Goal: Task Accomplishment & Management: Complete application form

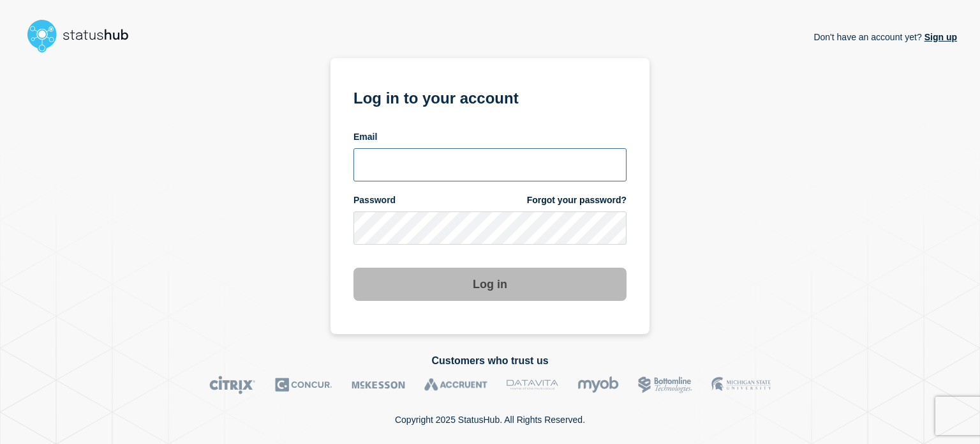
click at [383, 160] on input "email input" at bounding box center [490, 164] width 273 height 33
type input "dcarraway@fsu.edu"
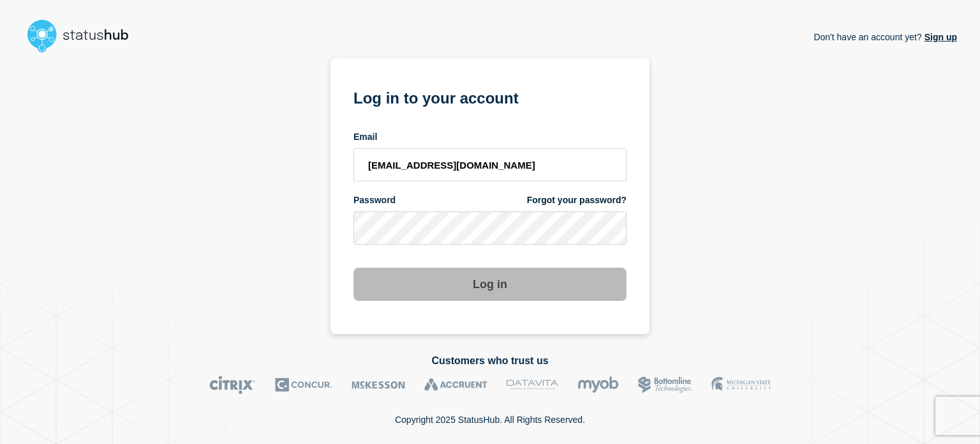
click at [400, 206] on div "Password Forgot your password?" at bounding box center [490, 200] width 273 height 12
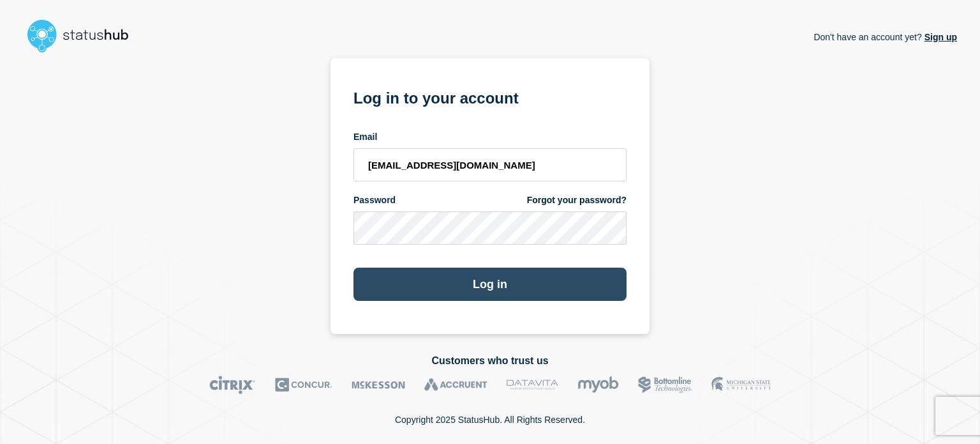
click at [382, 286] on button "Log in" at bounding box center [490, 283] width 273 height 33
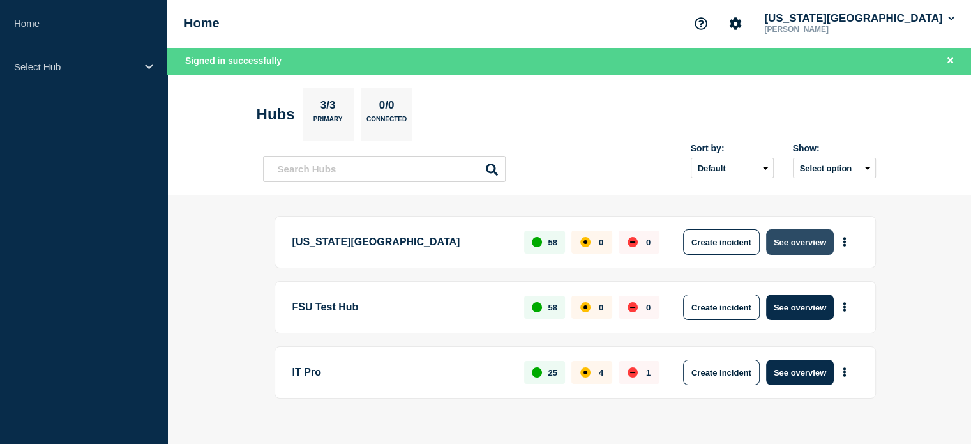
click at [790, 242] on button "See overview" at bounding box center [800, 242] width 68 height 26
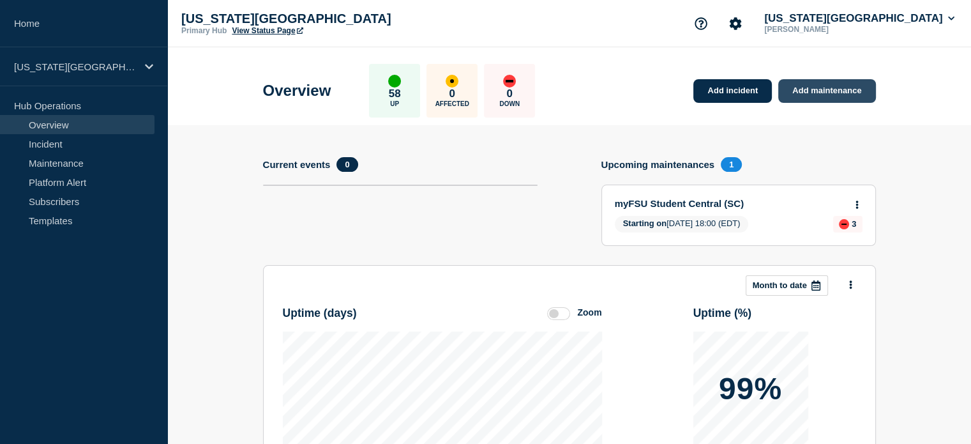
click at [809, 96] on link "Add maintenance" at bounding box center [826, 91] width 97 height 24
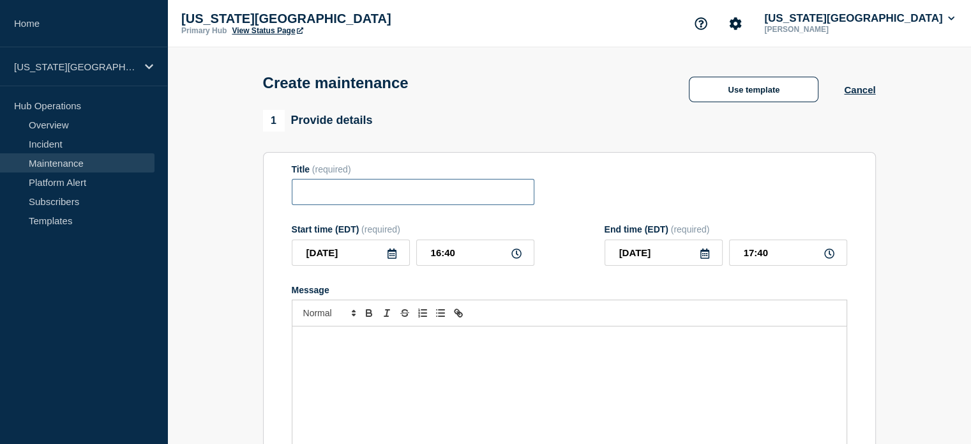
click at [317, 184] on input "Title" at bounding box center [413, 192] width 243 height 26
paste input "Azure"
type input "Azure"
click at [265, 204] on section "Title (required) Azure Start time (EDT) (required) [DATE] 16:40 End time (EDT) …" at bounding box center [569, 335] width 613 height 366
click at [342, 361] on div "Message" at bounding box center [569, 402] width 554 height 153
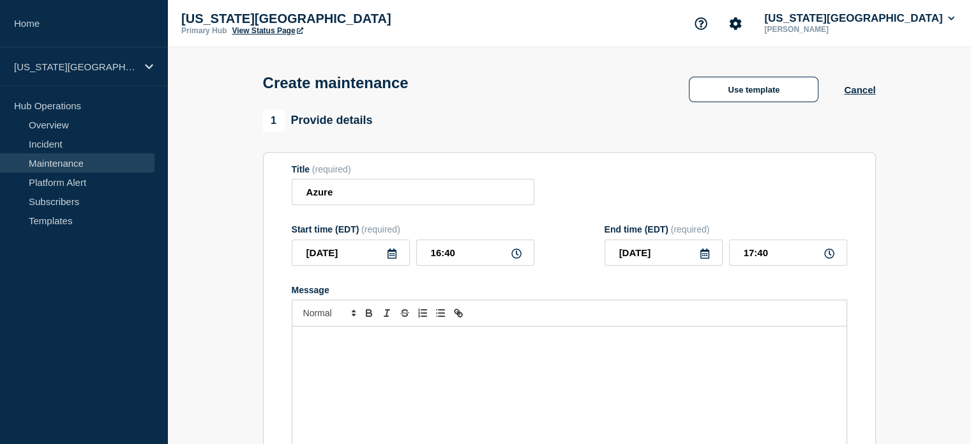
click at [512, 255] on icon at bounding box center [516, 253] width 10 height 10
drag, startPoint x: 429, startPoint y: 251, endPoint x: 481, endPoint y: 251, distance: 52.3
click at [481, 251] on input "16:40" at bounding box center [475, 252] width 118 height 26
type input "22:00"
drag, startPoint x: 749, startPoint y: 255, endPoint x: 770, endPoint y: 260, distance: 21.7
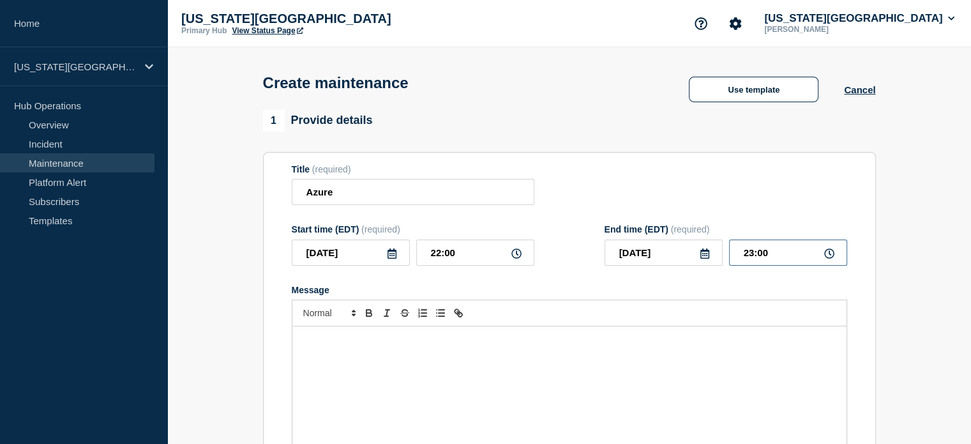
click at [770, 260] on input "23:00" at bounding box center [788, 252] width 118 height 26
type input "22:30"
click at [675, 373] on div "Message" at bounding box center [569, 402] width 554 height 153
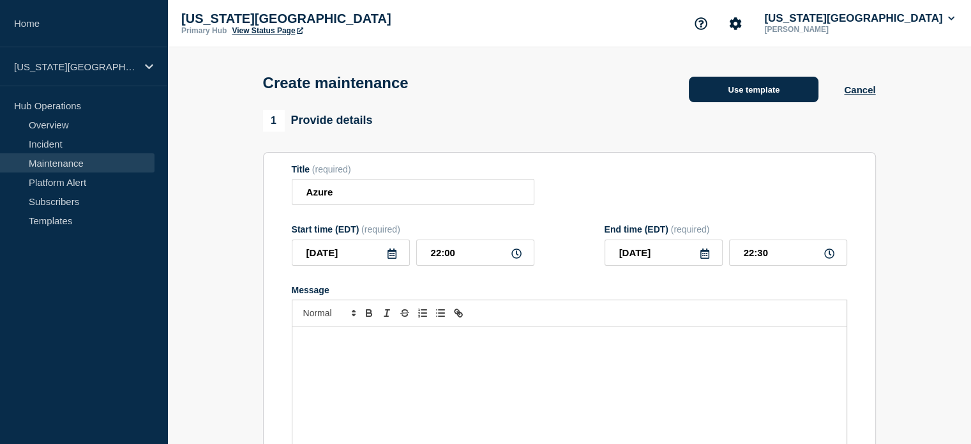
click at [770, 94] on button "Use template" at bounding box center [754, 90] width 130 height 26
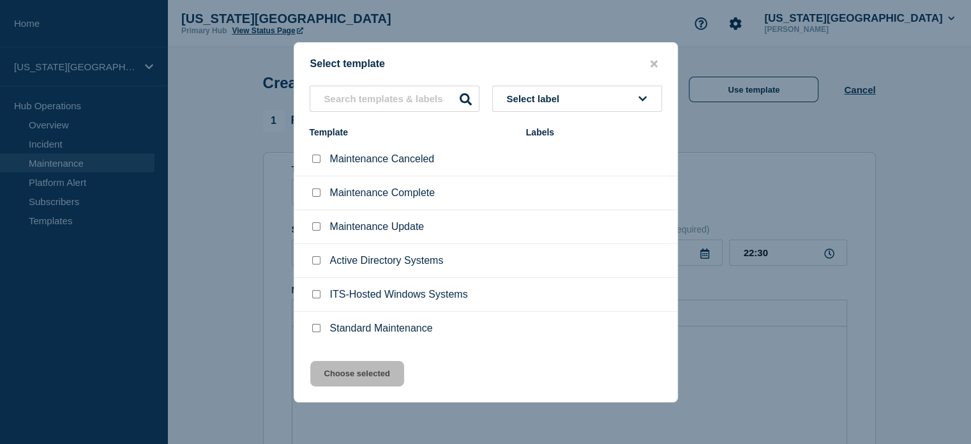
scroll to position [143, 0]
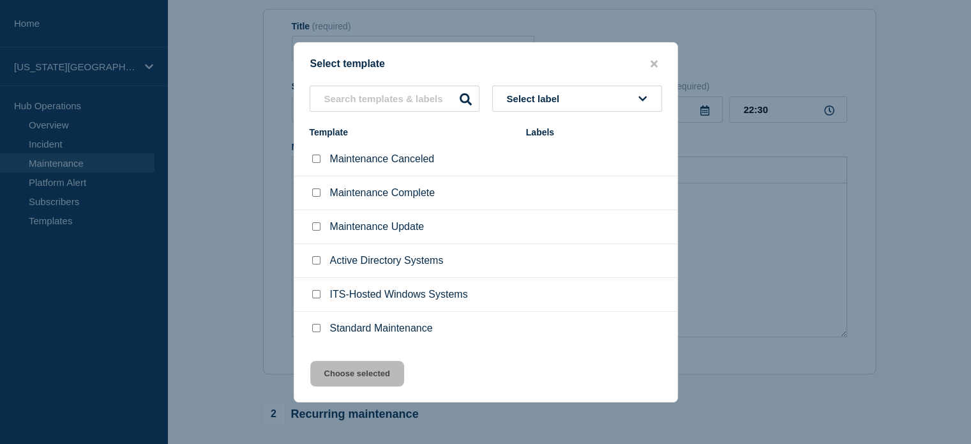
click at [317, 326] on input "Standard Maintenance checkbox" at bounding box center [316, 328] width 8 height 8
checkbox input "true"
click at [341, 373] on button "Choose selected" at bounding box center [357, 374] width 94 height 26
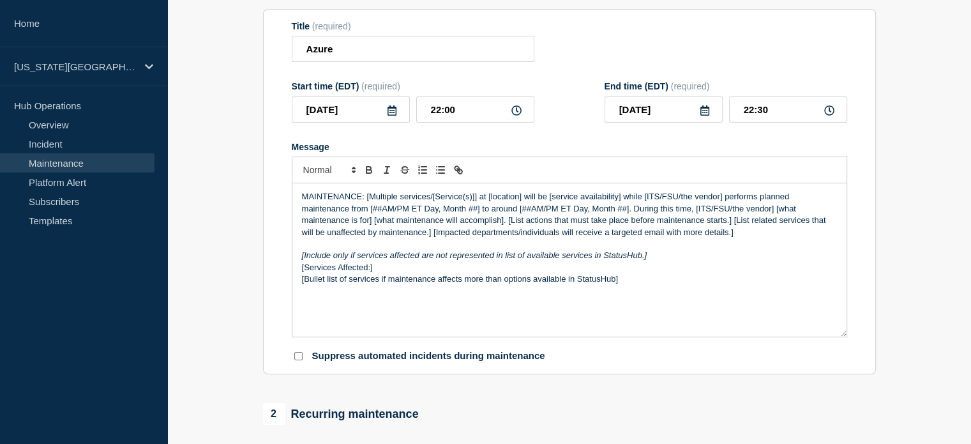
click at [367, 198] on p "MAINTENANCE: [Multiple services/[Service(s)]] at [location] will be [service av…" at bounding box center [569, 214] width 535 height 47
click at [429, 203] on p "MAINTENANCE: All Azure services/[Service(s)]] at [location] will be [service av…" at bounding box center [569, 214] width 535 height 47
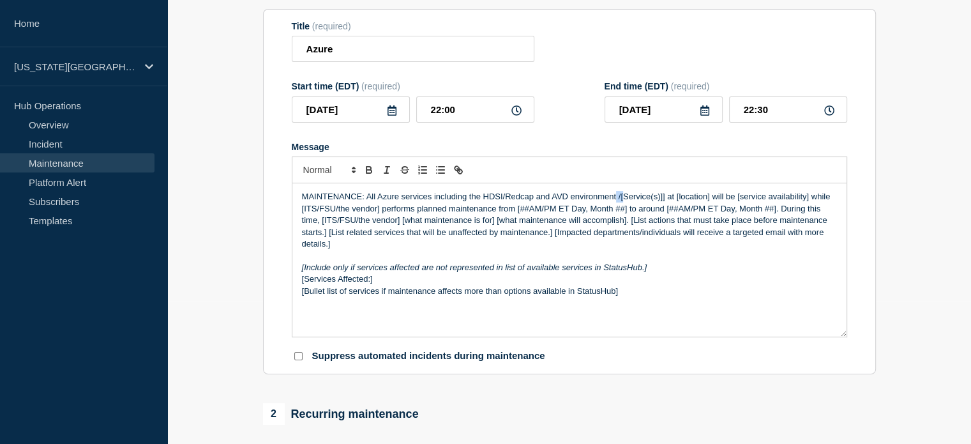
drag, startPoint x: 616, startPoint y: 198, endPoint x: 624, endPoint y: 199, distance: 7.7
click at [624, 199] on p "MAINTENANCE: All Azure services including the HDSI/Redcap and AVD environment /…" at bounding box center [569, 220] width 535 height 59
click at [600, 204] on p "MAINTENANCE: All Azure services including the HDSI/Redcap and AVD environment /…" at bounding box center [569, 220] width 535 height 59
drag, startPoint x: 618, startPoint y: 200, endPoint x: 710, endPoint y: 204, distance: 92.6
click at [710, 204] on p "MAINTENANCE: All Azure services including the HDSI/Redcap and AVD environment /…" at bounding box center [569, 220] width 535 height 59
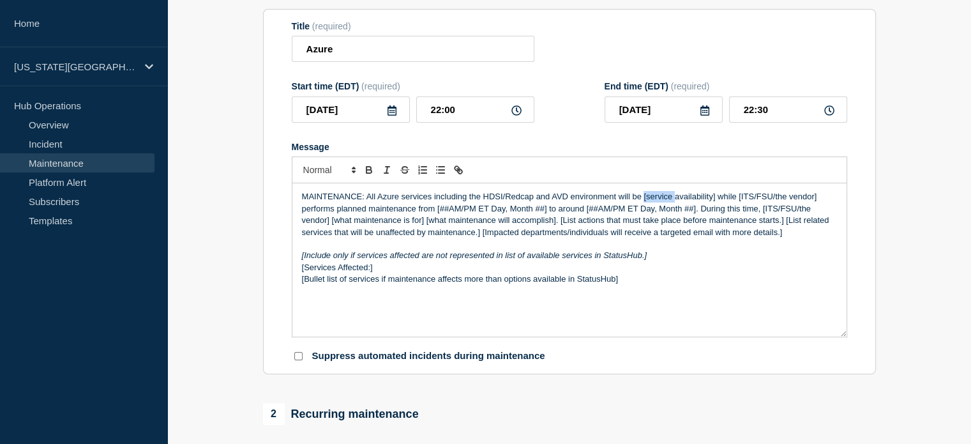
drag, startPoint x: 643, startPoint y: 201, endPoint x: 674, endPoint y: 202, distance: 30.6
click at [674, 202] on p "MAINTENANCE: All Azure services including the HDSI/Redcap and AVD environment w…" at bounding box center [569, 214] width 535 height 47
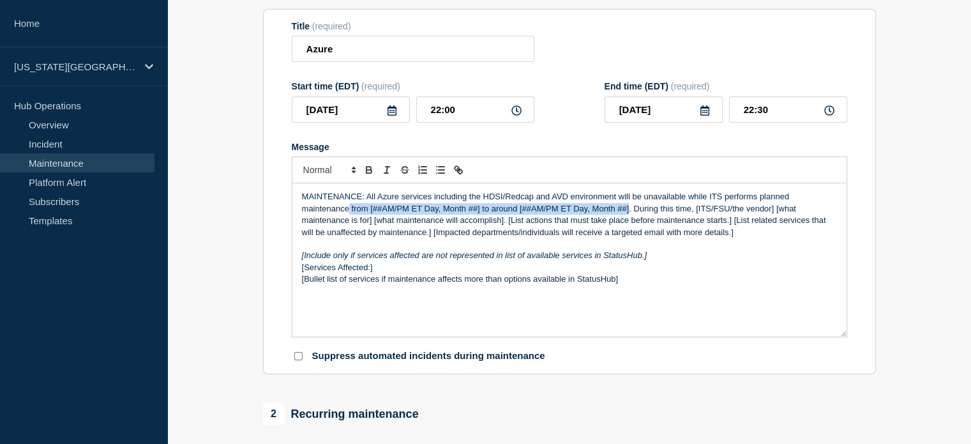
drag, startPoint x: 347, startPoint y: 212, endPoint x: 619, endPoint y: 219, distance: 272.0
click at [628, 214] on p "MAINTENANCE: All Azure services including the HDSI/Redcap and AVD environment w…" at bounding box center [569, 214] width 535 height 47
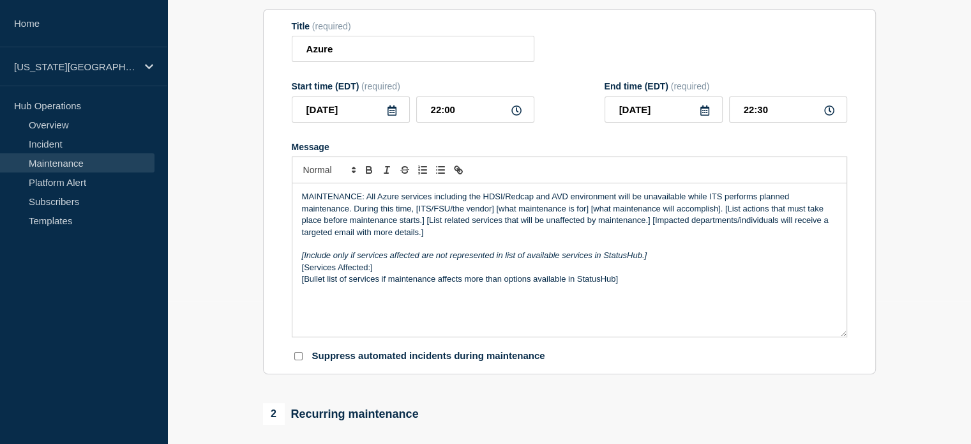
click at [417, 209] on p "MAINTENANCE: All Azure services including the HDSI/Redcap and AVD environment w…" at bounding box center [569, 214] width 535 height 47
drag, startPoint x: 548, startPoint y: 215, endPoint x: 557, endPoint y: 217, distance: 8.5
click at [557, 217] on p "MAINTENANCE: All Azure services including the HDSI/Redcap and AVD environment w…" at bounding box center [569, 214] width 535 height 47
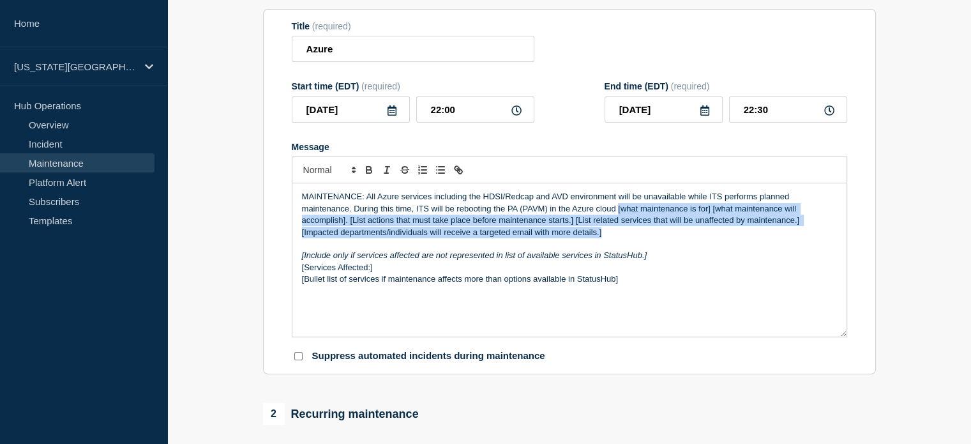
drag, startPoint x: 618, startPoint y: 216, endPoint x: 603, endPoint y: 235, distance: 24.1
click at [603, 235] on p "MAINTENANCE: All Azure services including the HDSI/Redcap and AVD environment w…" at bounding box center [569, 214] width 535 height 47
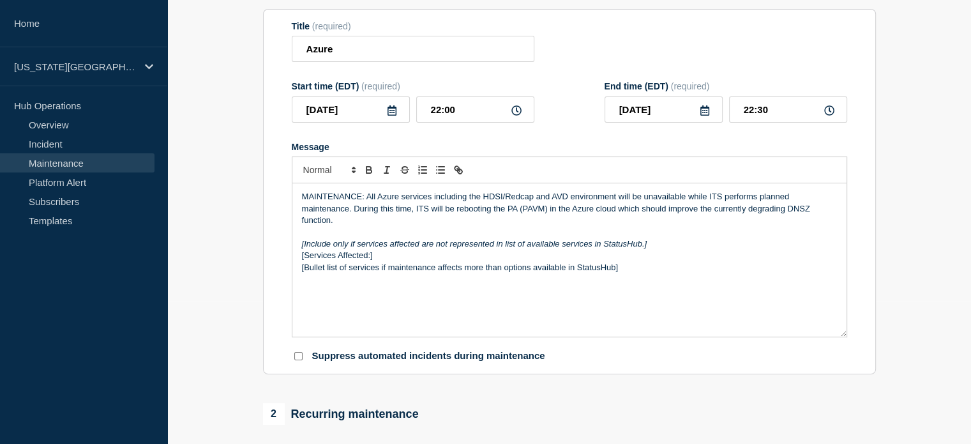
click at [629, 273] on p "[Bullet list of services if maintenance affects more than options available in …" at bounding box center [569, 267] width 535 height 11
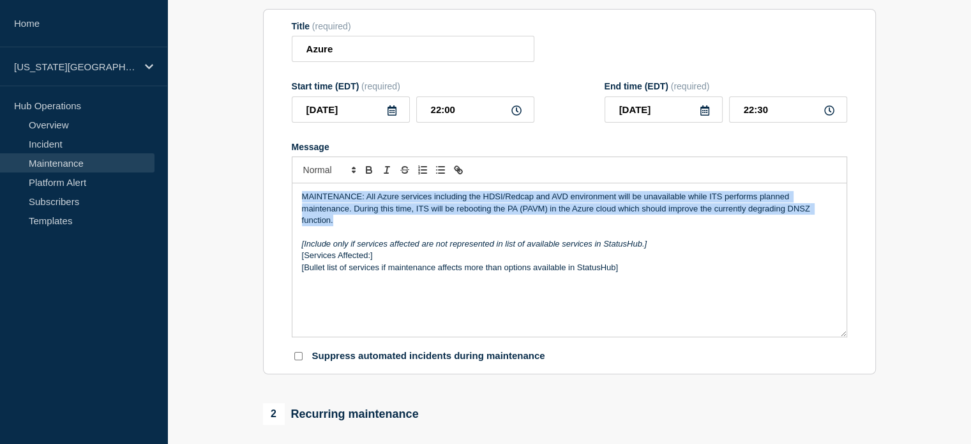
drag, startPoint x: 340, startPoint y: 225, endPoint x: 299, endPoint y: 196, distance: 50.3
click at [299, 196] on div "MAINTENANCE: All Azure services including the HDSI/Redcap and AVD environment w…" at bounding box center [569, 259] width 554 height 153
copy p "MAINTENANCE: All Azure services including the HDSI/Redcap and AVD environment w…"
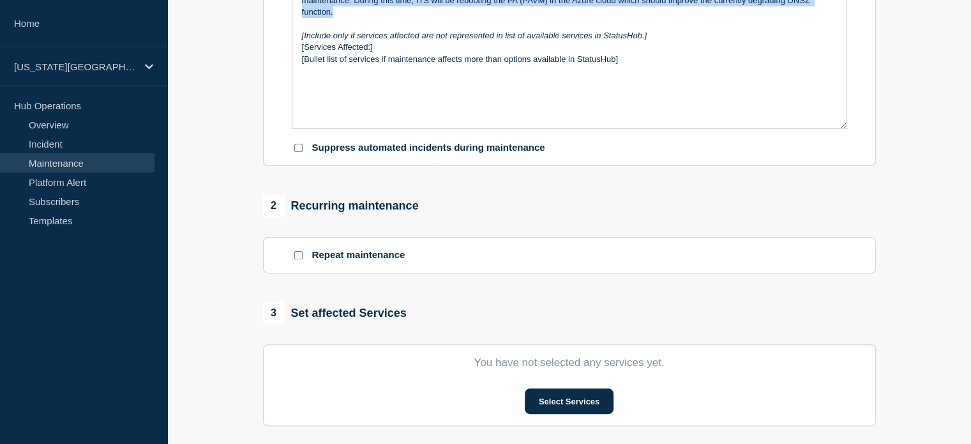
click at [299, 151] on input "Suppress automated incidents during maintenance" at bounding box center [298, 148] width 8 height 8
checkbox input "true"
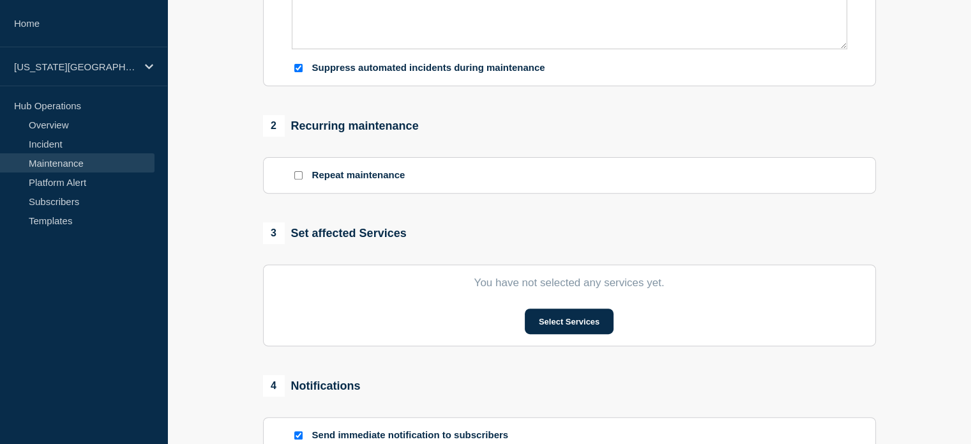
scroll to position [511, 0]
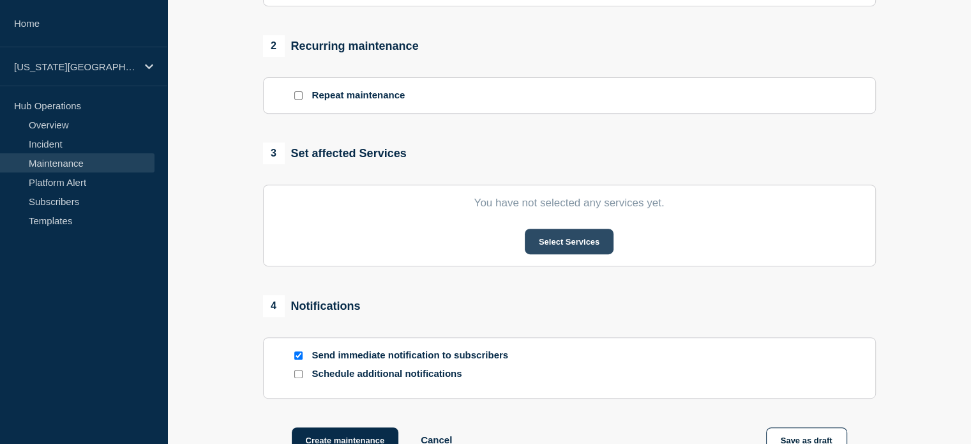
click at [546, 244] on button "Select Services" at bounding box center [569, 241] width 89 height 26
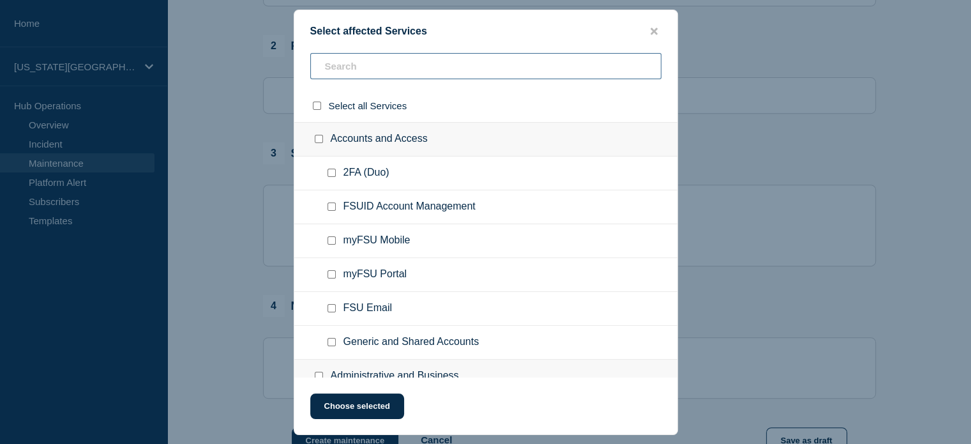
click at [332, 71] on input "text" at bounding box center [485, 66] width 351 height 26
type input "az"
checkbox input "true"
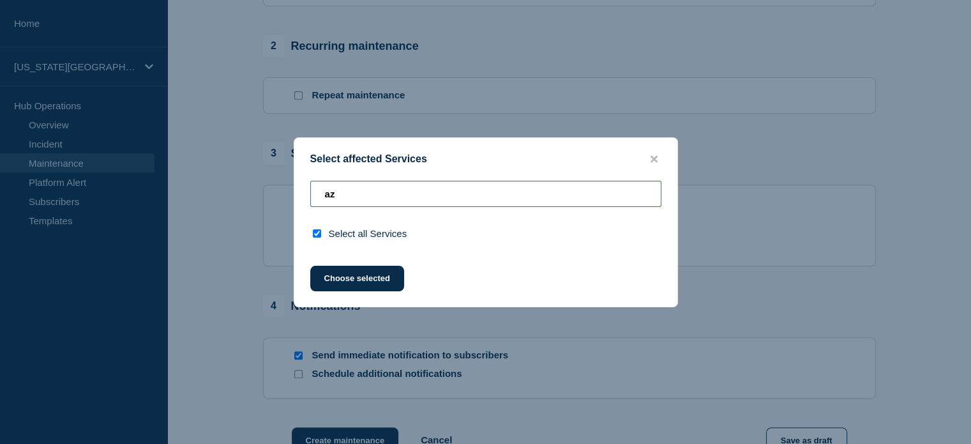
type input "a"
checkbox input "false"
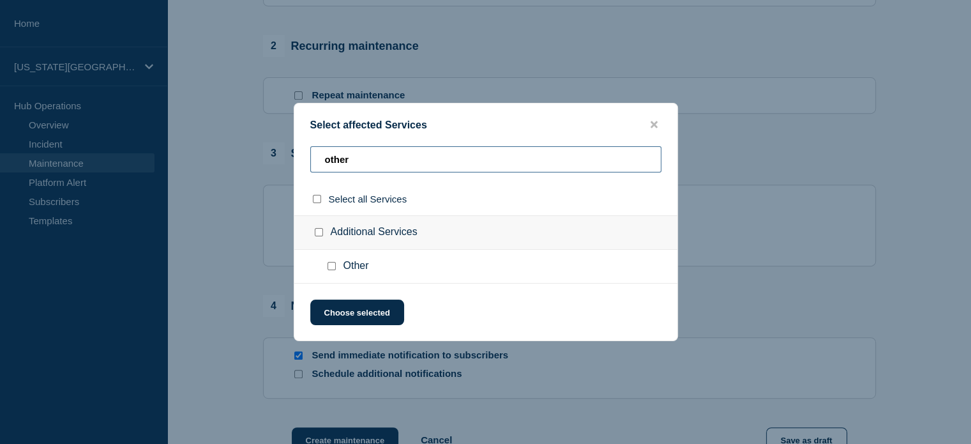
type input "other"
click at [329, 264] on input "Other checkbox" at bounding box center [331, 266] width 8 height 8
checkbox input "true"
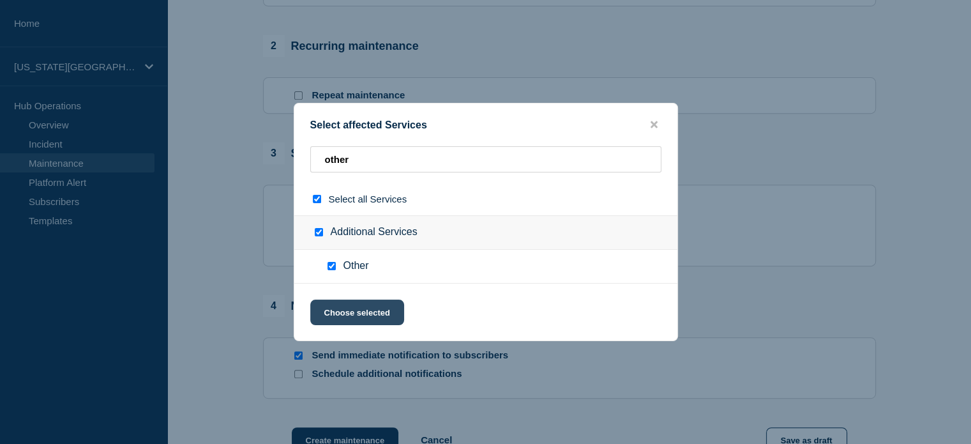
click at [353, 318] on button "Choose selected" at bounding box center [357, 312] width 94 height 26
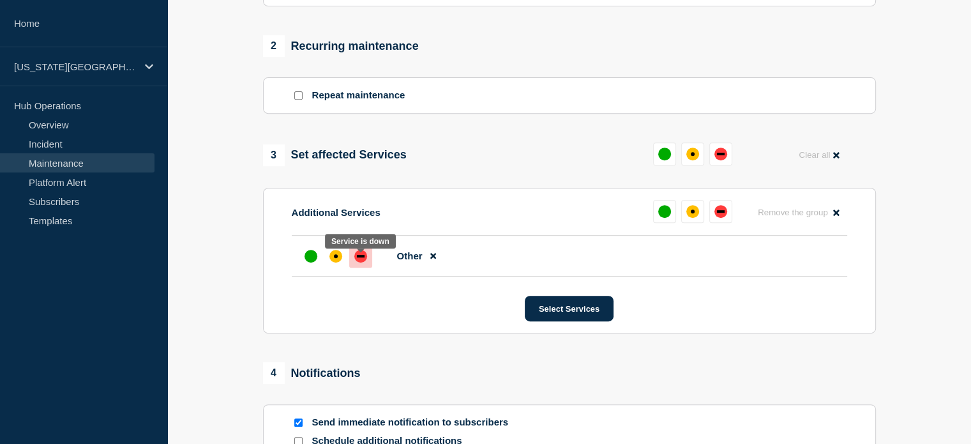
click at [365, 262] on div "down" at bounding box center [360, 256] width 13 height 13
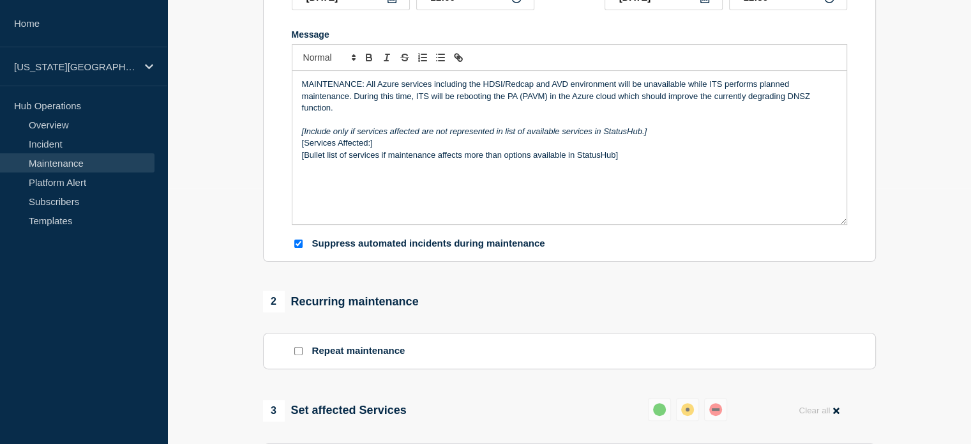
scroll to position [176, 0]
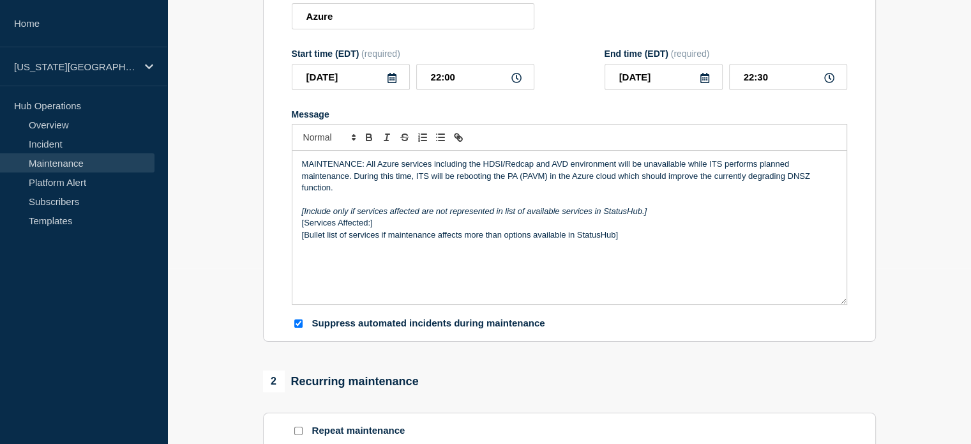
click at [329, 227] on p "[Services Affected:]" at bounding box center [569, 222] width 535 height 11
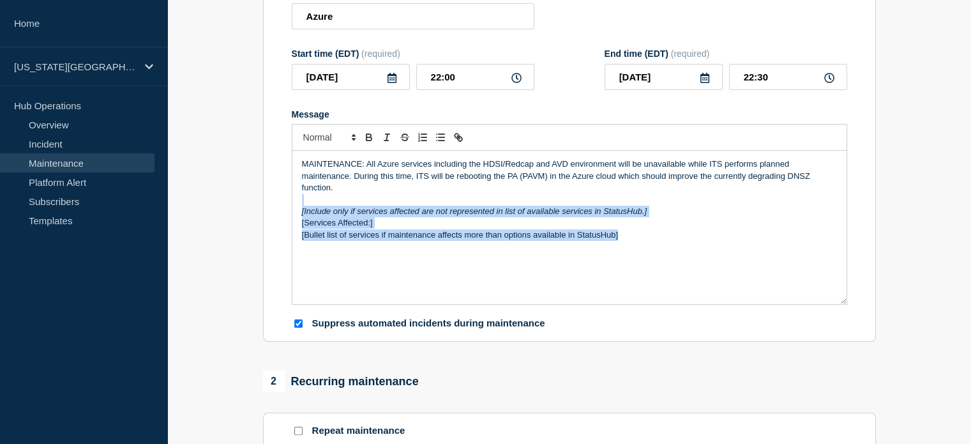
drag, startPoint x: 634, startPoint y: 239, endPoint x: 281, endPoint y: 207, distance: 354.4
click at [281, 207] on section "Title (required) Azure Start time (EDT) (required) 2025-09-18 22:00 End time (E…" at bounding box center [569, 159] width 613 height 366
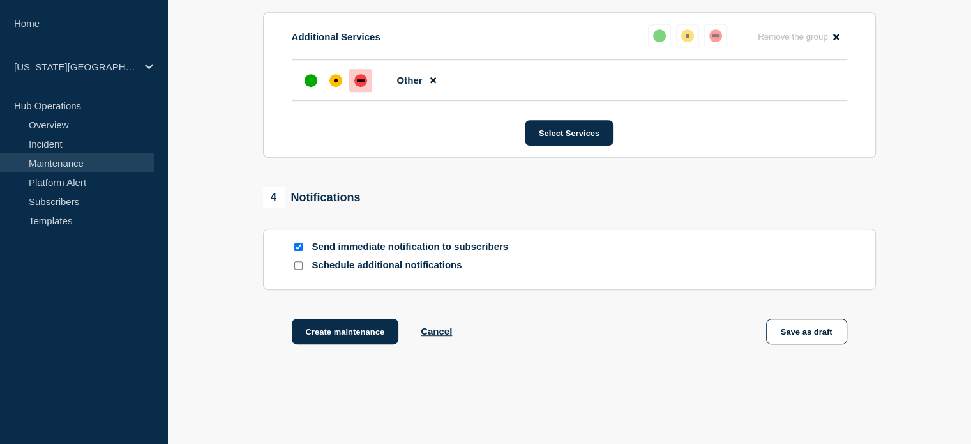
scroll to position [734, 0]
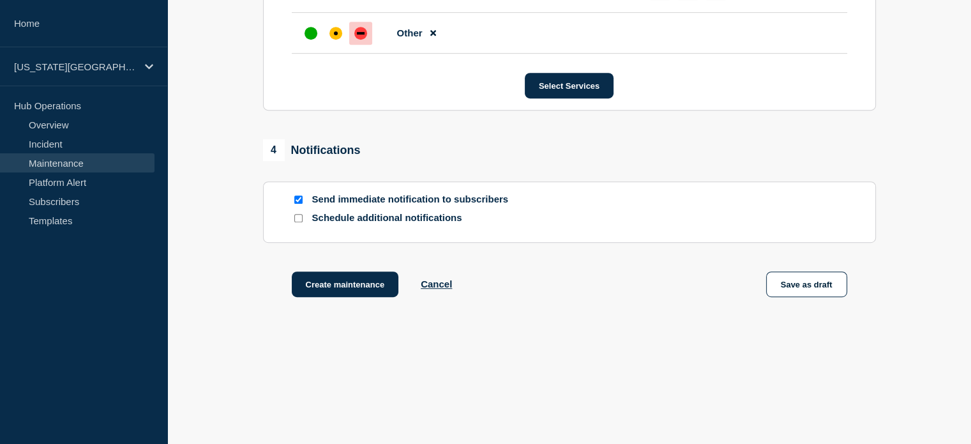
click at [294, 222] on input "Schedule additional notifications" at bounding box center [298, 218] width 8 height 8
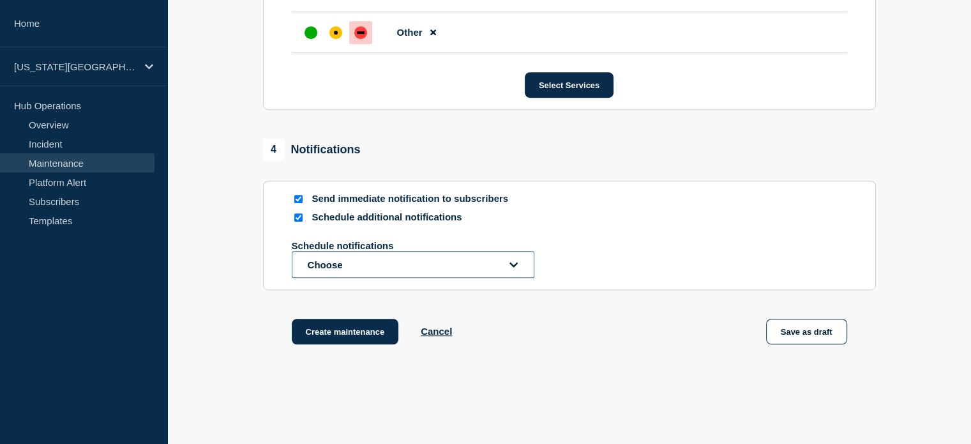
click at [310, 264] on button "Choose" at bounding box center [413, 264] width 243 height 27
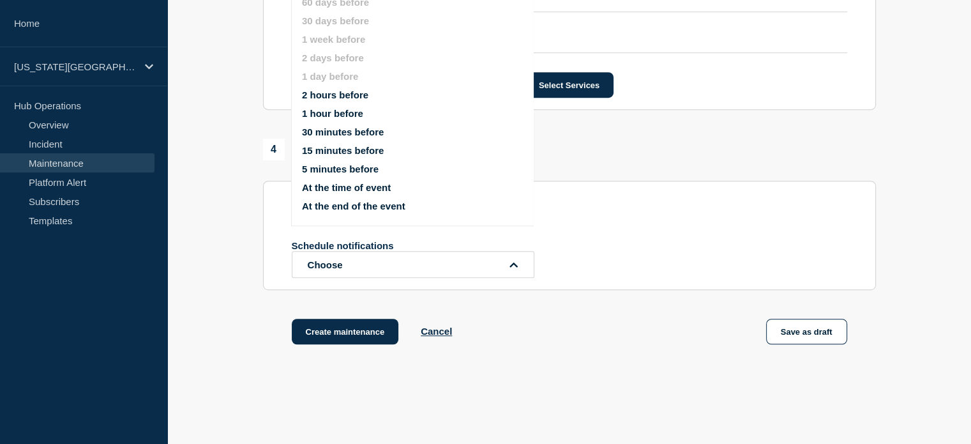
scroll to position [701, 0]
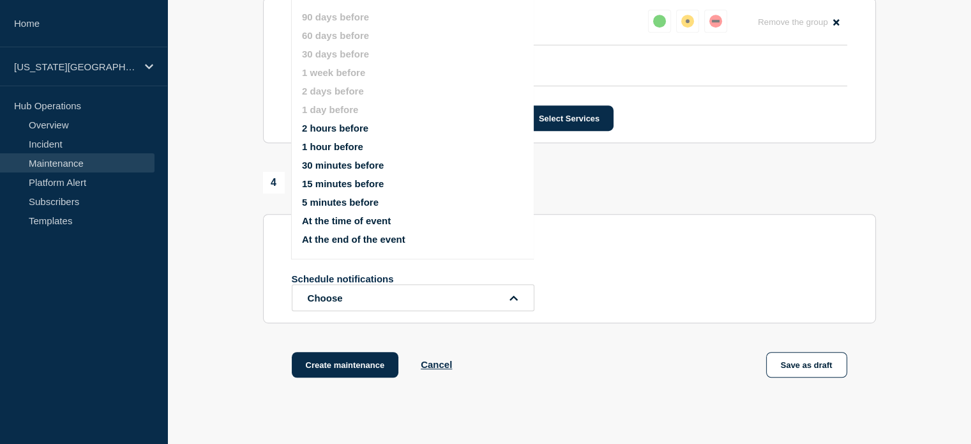
click at [265, 238] on section "Send immediate notification to subscribers Schedule additional notifications Sc…" at bounding box center [569, 268] width 613 height 109
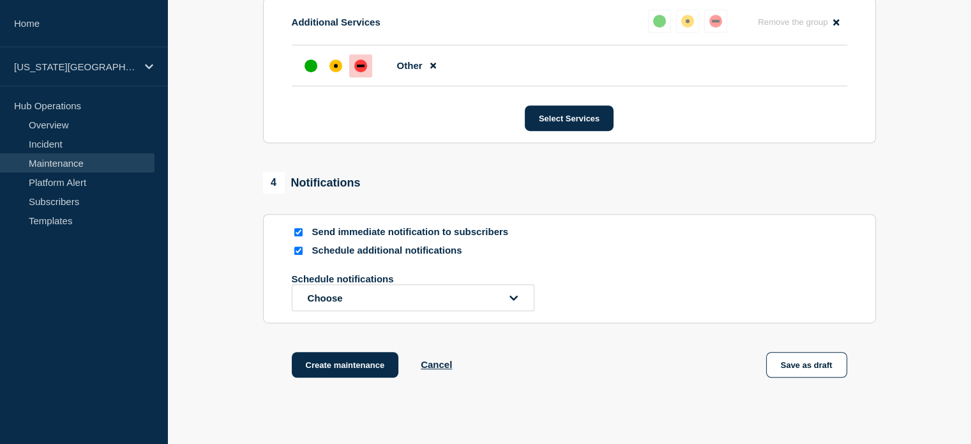
click at [297, 255] on input "Schedule additional notifications" at bounding box center [298, 250] width 8 height 8
checkbox input "false"
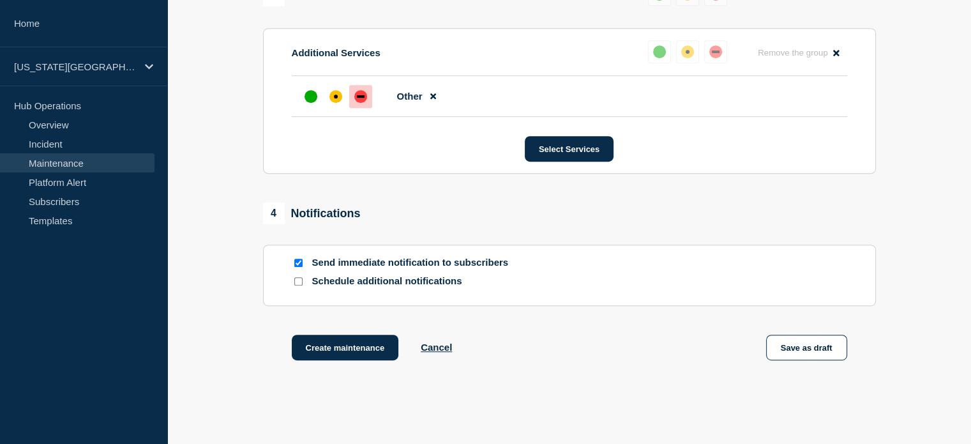
scroll to position [734, 0]
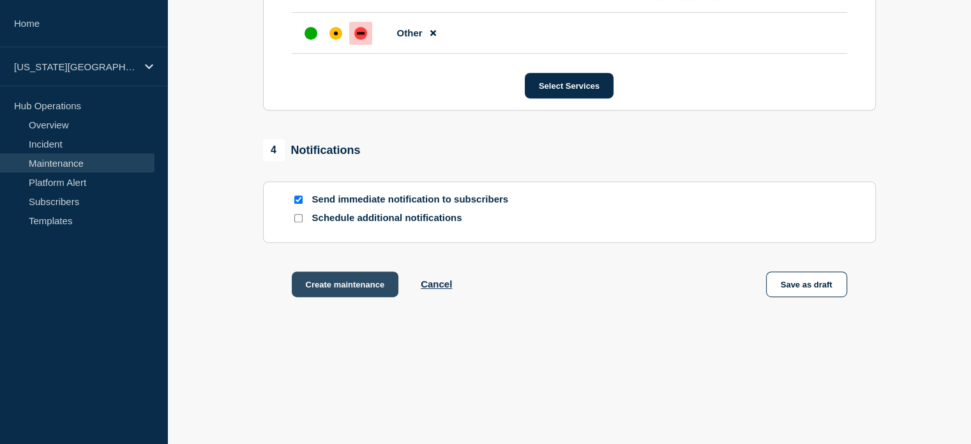
click at [343, 293] on button "Create maintenance" at bounding box center [345, 284] width 107 height 26
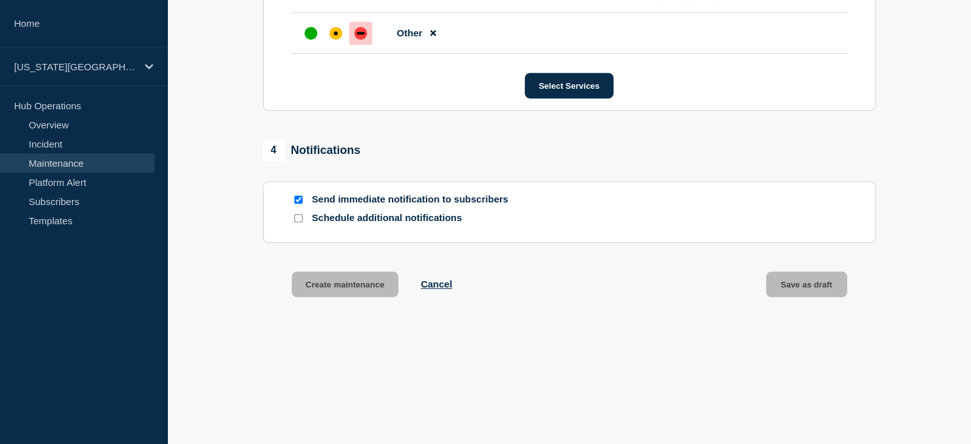
scroll to position [761, 0]
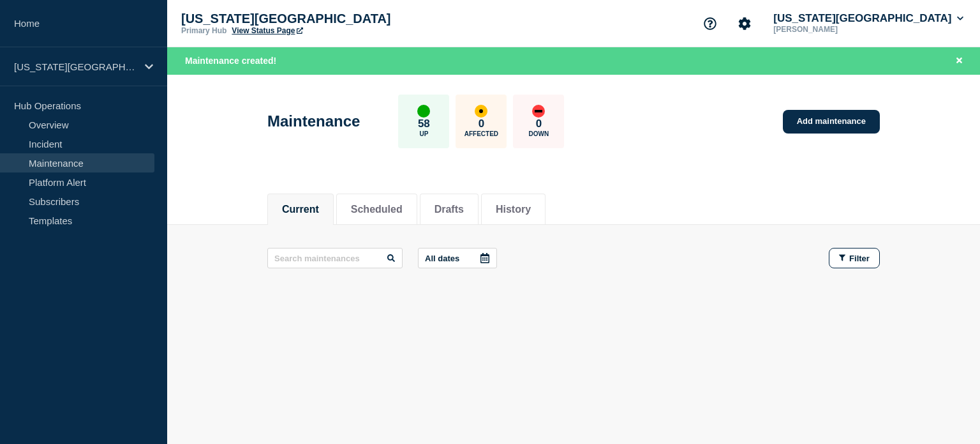
click at [250, 32] on link "View Status Page" at bounding box center [267, 30] width 71 height 9
click at [922, 12] on button "Florida State University" at bounding box center [868, 18] width 195 height 13
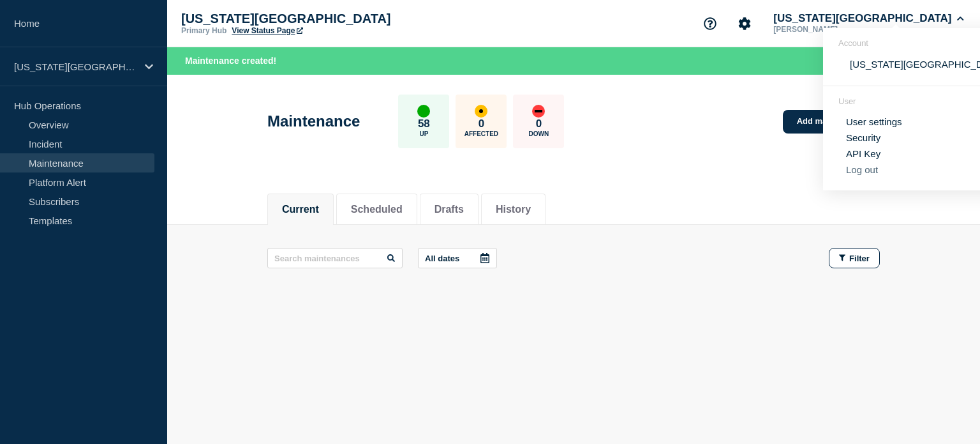
click at [860, 170] on button "Log out" at bounding box center [862, 169] width 32 height 11
